Goal: Navigation & Orientation: Find specific page/section

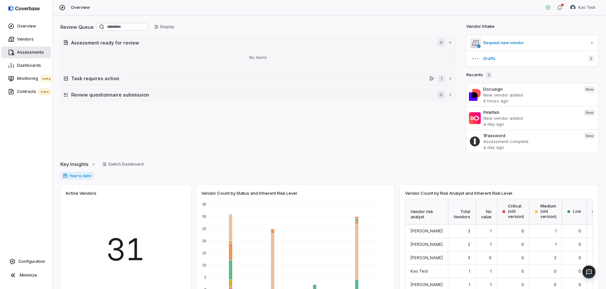
click at [18, 52] on span "Assessments" at bounding box center [30, 52] width 27 height 5
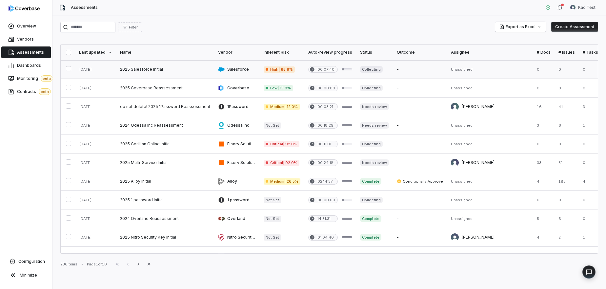
click at [130, 66] on link at bounding box center [165, 69] width 98 height 18
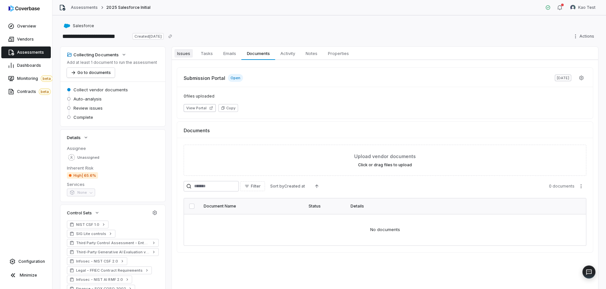
click at [182, 54] on span "Issues" at bounding box center [183, 53] width 18 height 9
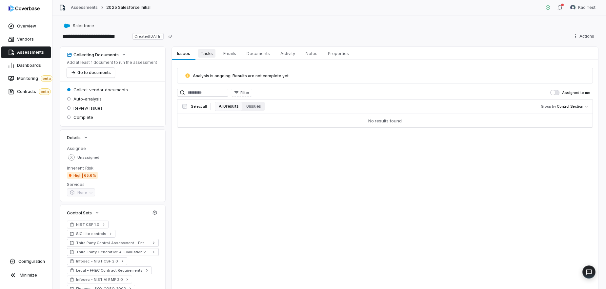
click at [205, 55] on span "Tasks" at bounding box center [206, 53] width 17 height 9
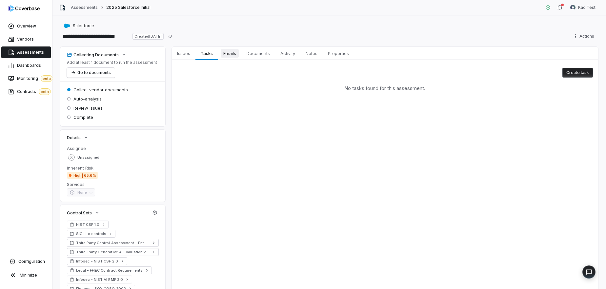
click at [228, 56] on span "Emails" at bounding box center [230, 53] width 18 height 9
click at [252, 55] on span "Documents" at bounding box center [258, 53] width 29 height 9
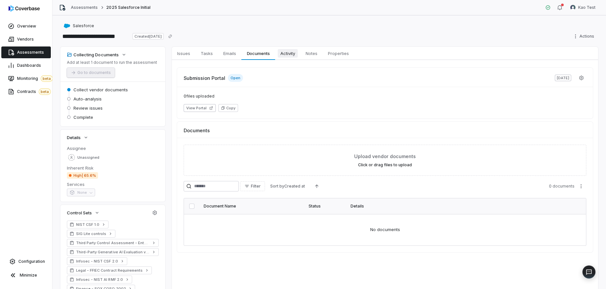
click at [282, 57] on span "Activity" at bounding box center [288, 53] width 20 height 9
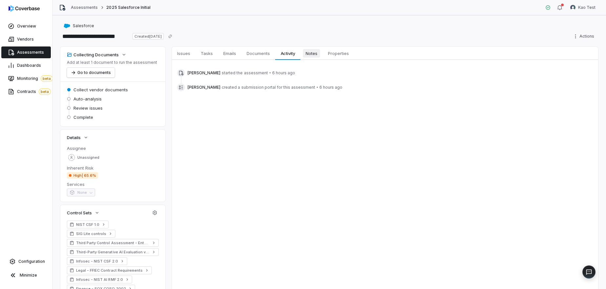
click at [308, 55] on span "Notes" at bounding box center [311, 53] width 17 height 9
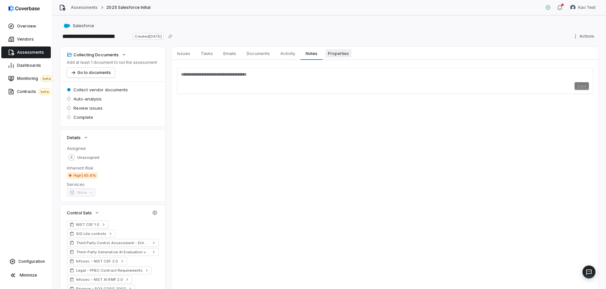
click at [351, 56] on span "Properties" at bounding box center [338, 53] width 26 height 9
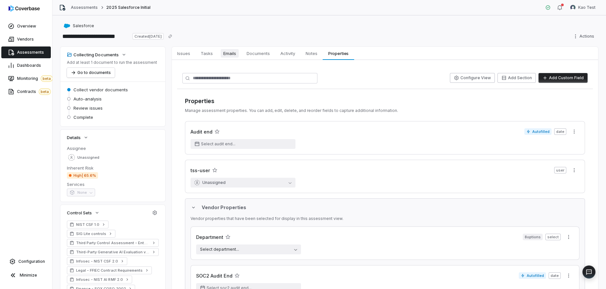
click at [232, 55] on span "Emails" at bounding box center [230, 53] width 18 height 9
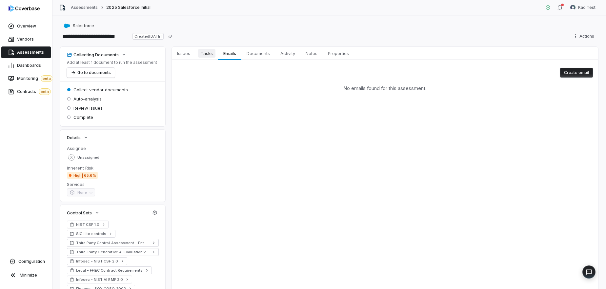
click at [202, 51] on span "Tasks" at bounding box center [206, 53] width 17 height 9
click at [178, 53] on span "Issues" at bounding box center [183, 53] width 18 height 9
